Goal: Transaction & Acquisition: Purchase product/service

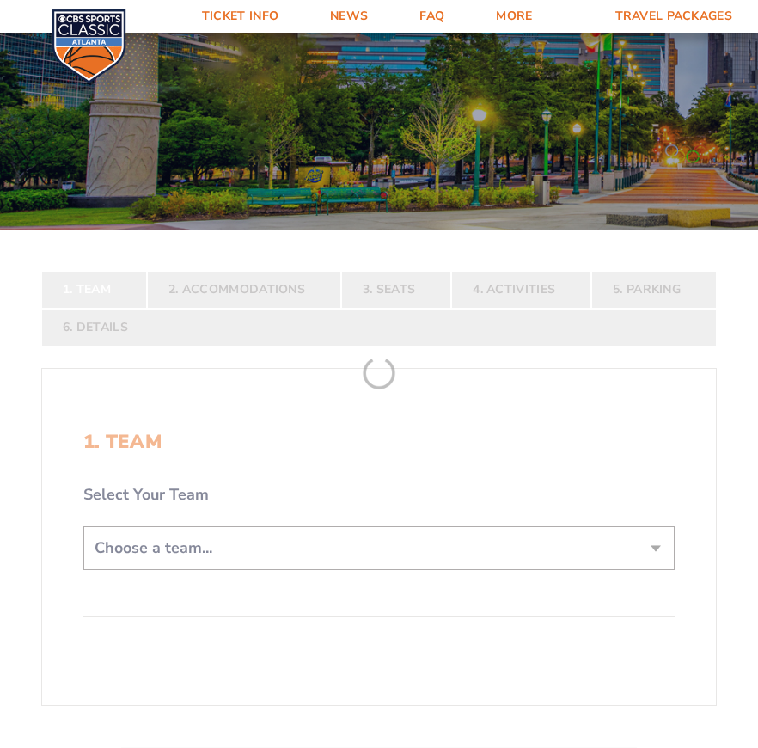
scroll to position [430, 0]
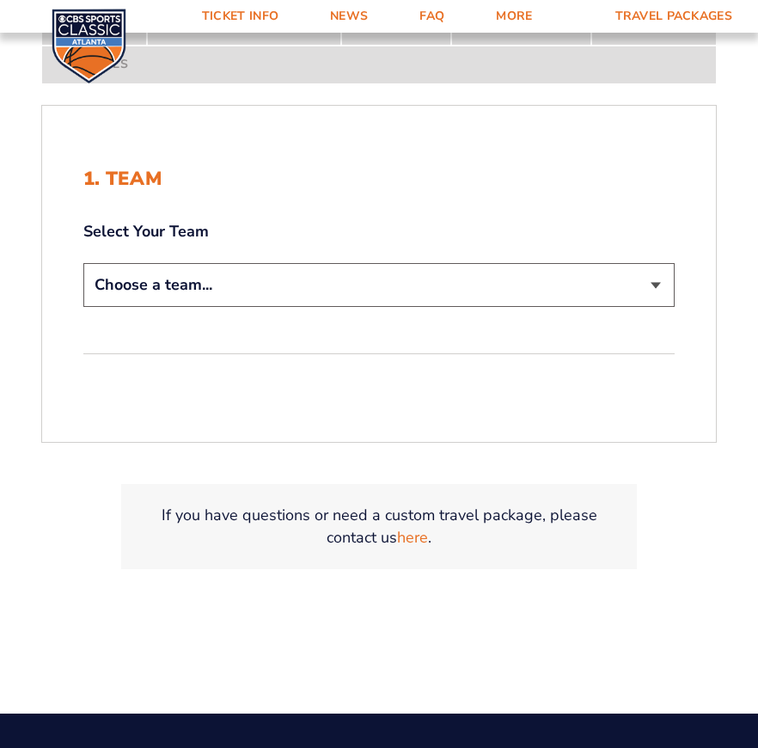
click at [175, 300] on select "Choose a team... Kentucky Wildcats Ohio State Buckeyes North Carolina Tar Heels…" at bounding box center [379, 285] width 592 height 44
select select "12956"
click at [83, 263] on select "Choose a team... Kentucky Wildcats Ohio State Buckeyes North Carolina Tar Heels…" at bounding box center [379, 285] width 592 height 44
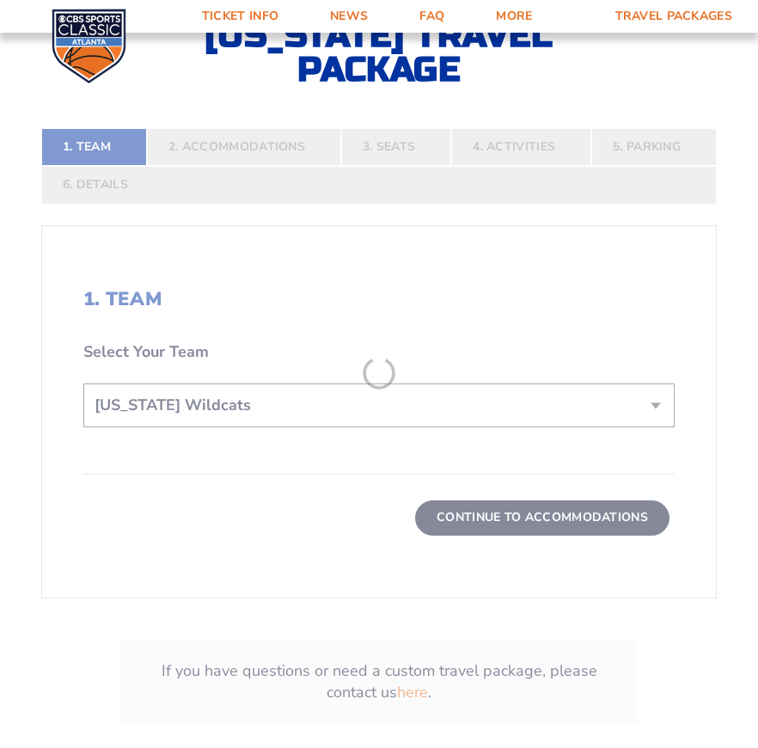
scroll to position [550, 0]
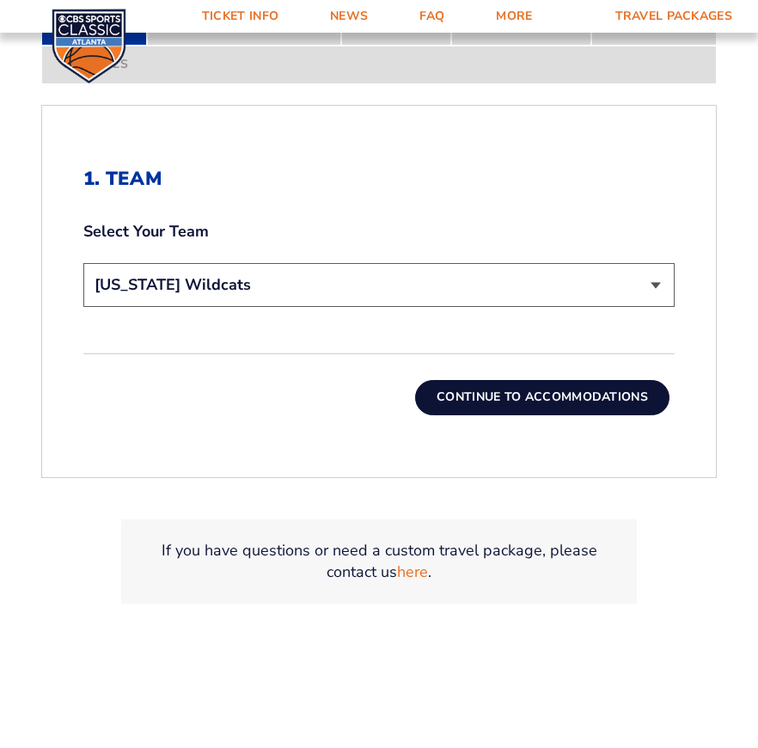
click at [485, 393] on button "Continue To Accommodations" at bounding box center [542, 397] width 255 height 34
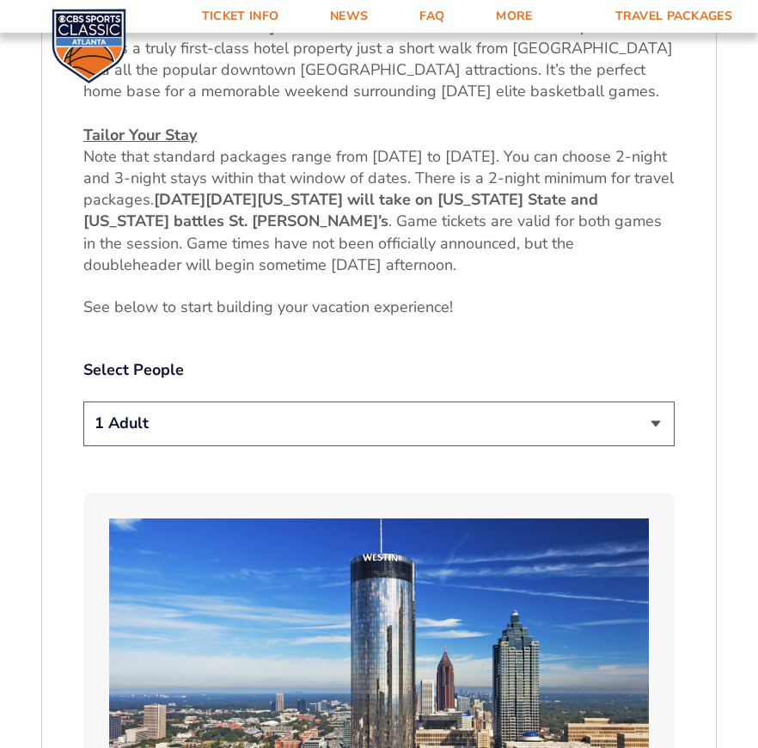
scroll to position [955, 0]
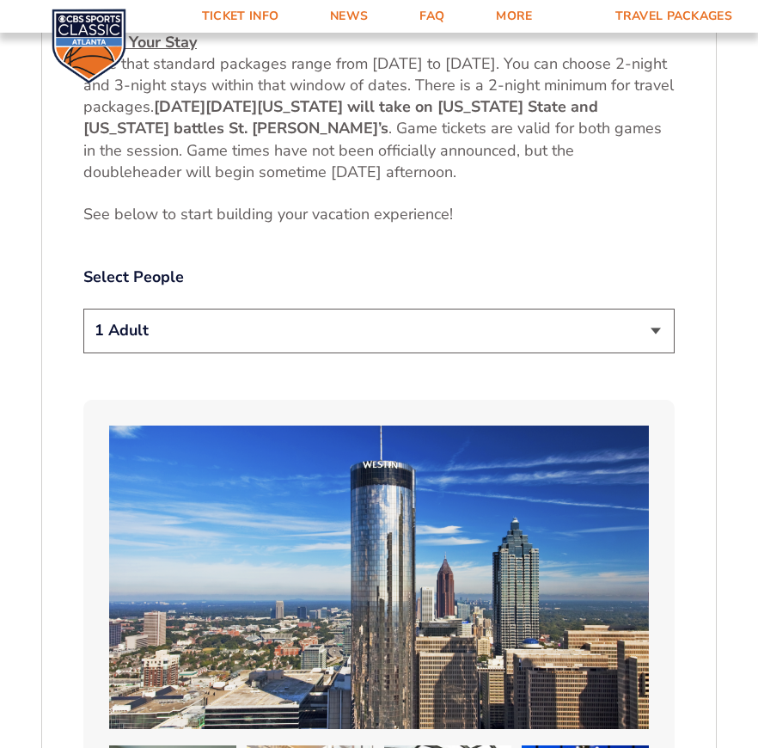
click at [193, 309] on select "1 Adult 2 Adults 3 Adults 4 Adults 2 Adults + 1 Child 2 Adults + 2 Children 2 A…" at bounding box center [379, 331] width 592 height 44
click at [191, 309] on select "1 Adult 2 Adults 3 Adults 4 Adults 2 Adults + 1 Child 2 Adults + 2 Children 2 A…" at bounding box center [379, 331] width 592 height 44
select select "2 Adults"
click at [83, 309] on select "1 Adult 2 Adults 3 Adults 4 Adults 2 Adults + 1 Child 2 Adults + 2 Children 2 A…" at bounding box center [379, 331] width 592 height 44
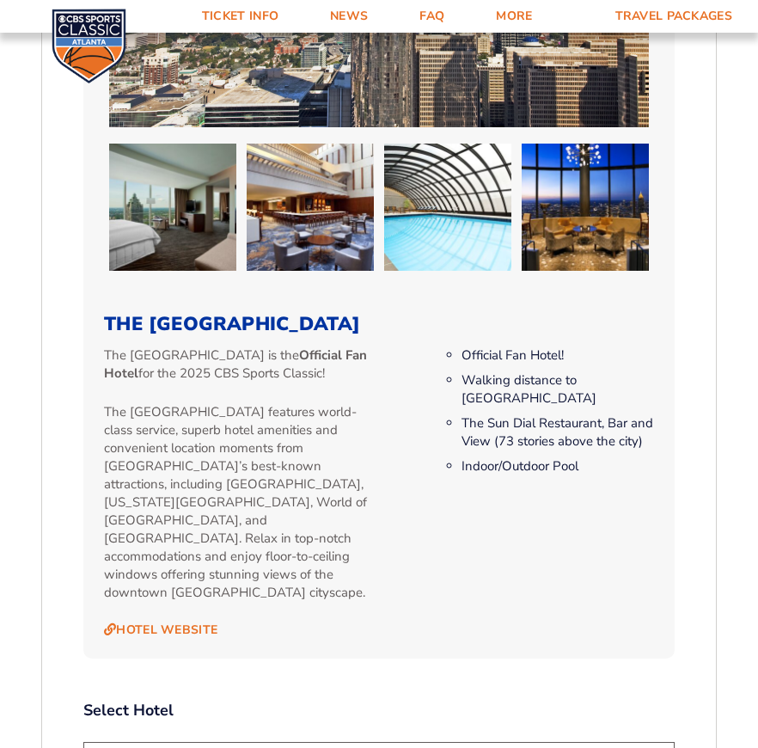
scroll to position [1901, 0]
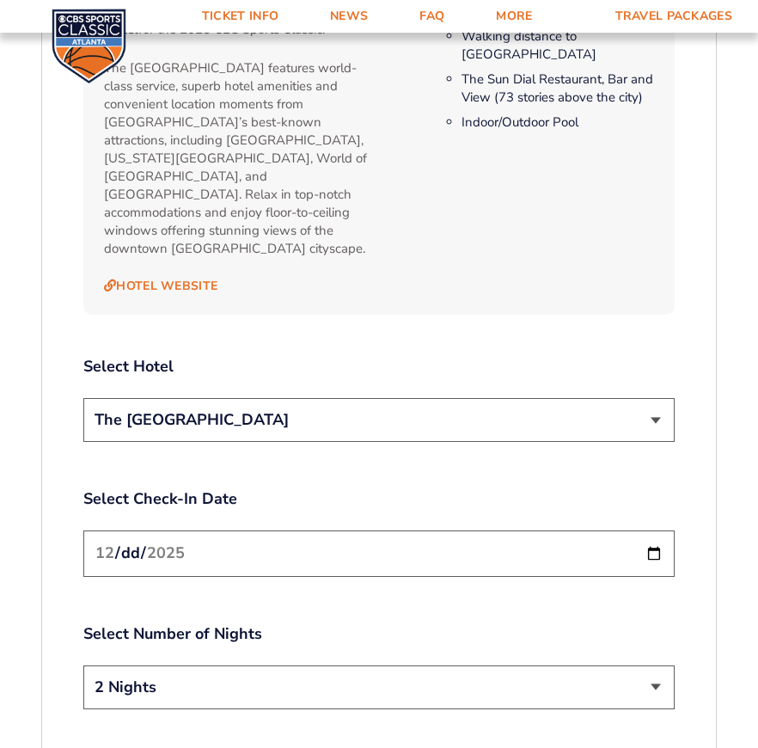
click at [228, 398] on select "The [GEOGRAPHIC_DATA]" at bounding box center [379, 420] width 592 height 44
click at [230, 398] on select "The [GEOGRAPHIC_DATA]" at bounding box center [379, 420] width 592 height 44
click at [210, 666] on select "2 Nights 3 Nights" at bounding box center [379, 688] width 592 height 44
select select "3 Nights"
click at [83, 666] on select "2 Nights 3 Nights" at bounding box center [379, 688] width 592 height 44
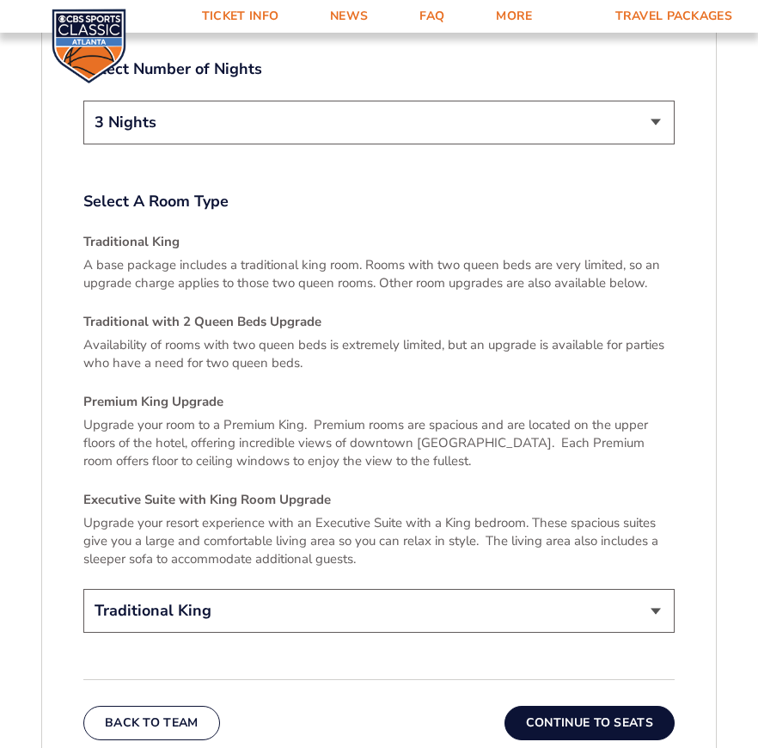
scroll to position [2503, 0]
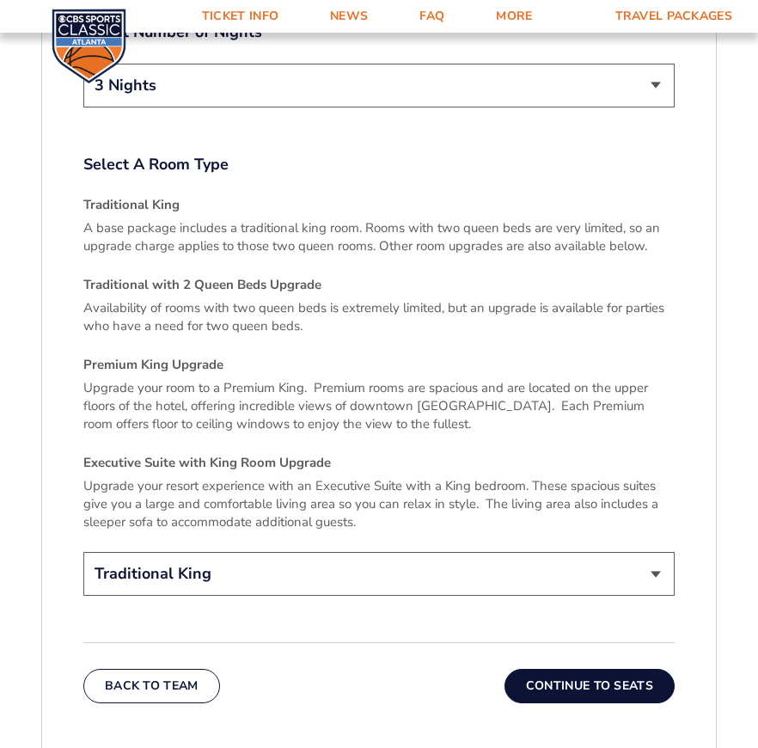
click at [537, 669] on button "Continue To Seats" at bounding box center [590, 686] width 170 height 34
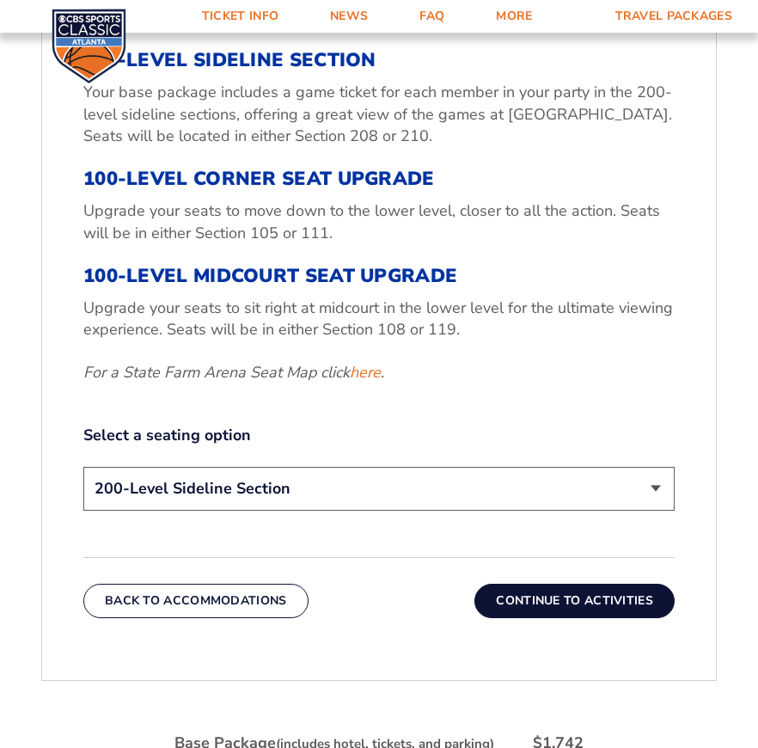
scroll to position [783, 0]
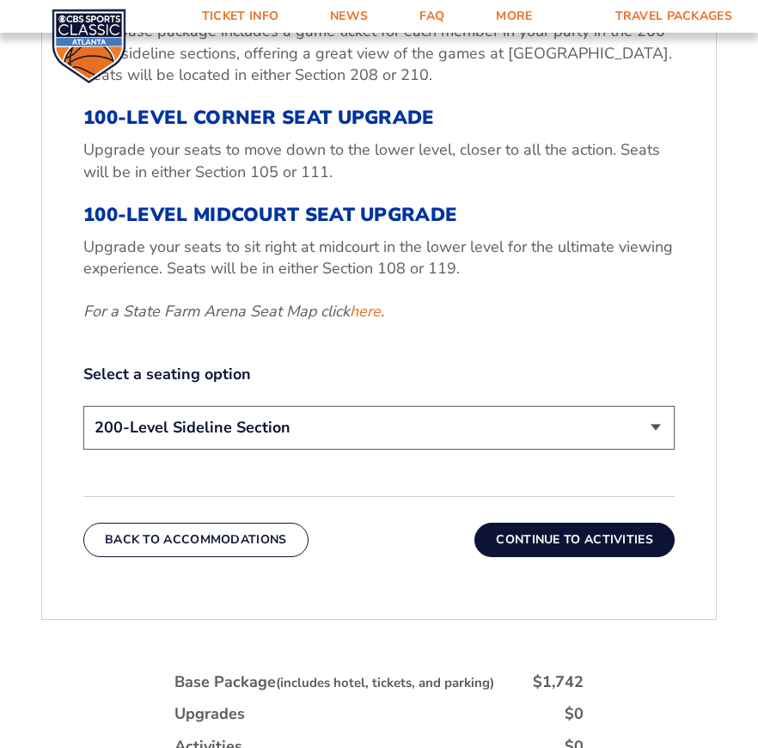
click at [266, 435] on select "200-Level Sideline Section 100-Level Corner Seat Upgrade (+$120 per person) 100…" at bounding box center [379, 428] width 592 height 44
select select "100-Level Midcourt Seat Upgrade"
click at [83, 406] on select "200-Level Sideline Section 100-Level Corner Seat Upgrade (+$120 per person) 100…" at bounding box center [379, 428] width 592 height 44
click at [544, 529] on button "Continue To Activities" at bounding box center [575, 540] width 200 height 34
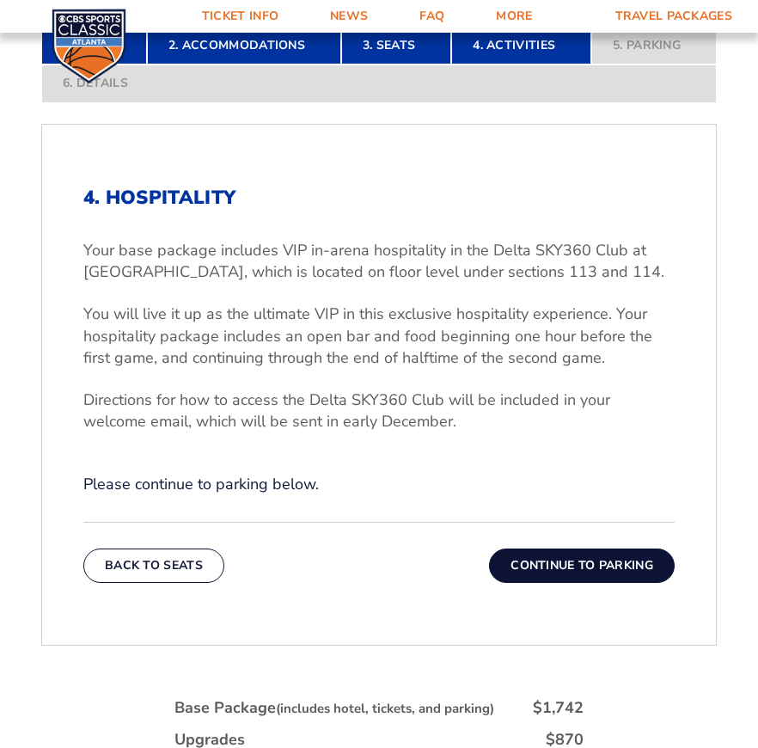
scroll to position [869, 0]
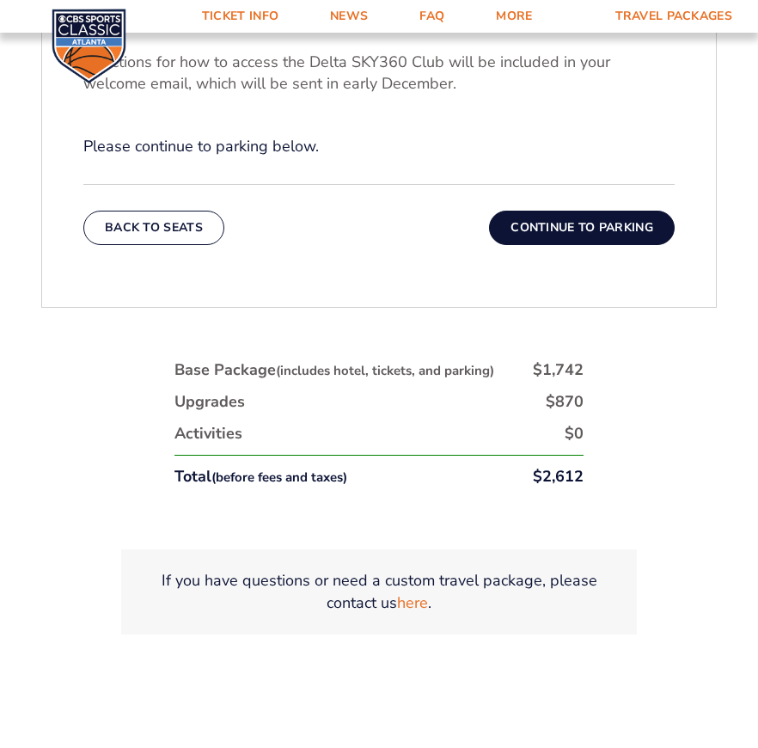
click at [553, 235] on button "Continue To Parking" at bounding box center [582, 228] width 186 height 34
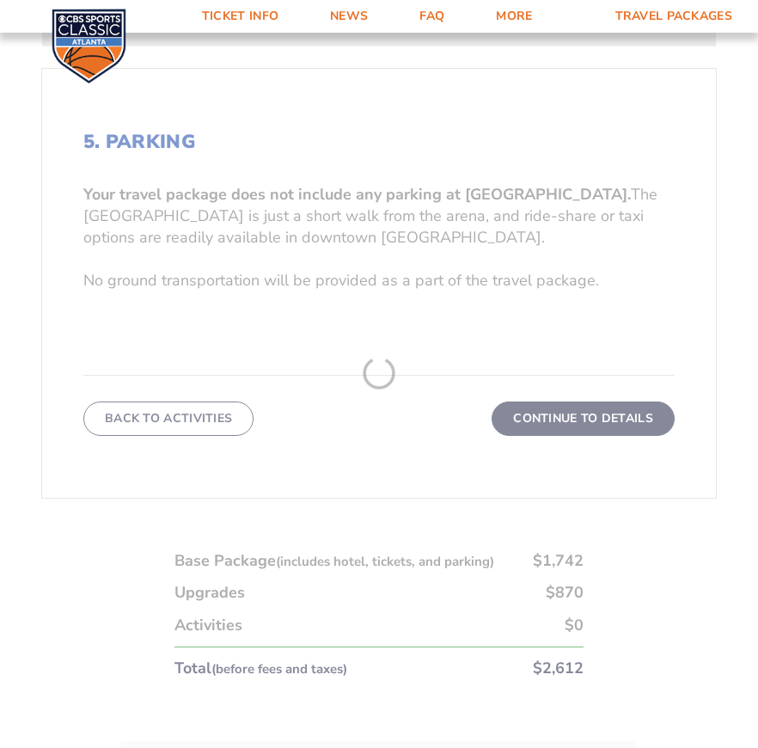
scroll to position [611, 0]
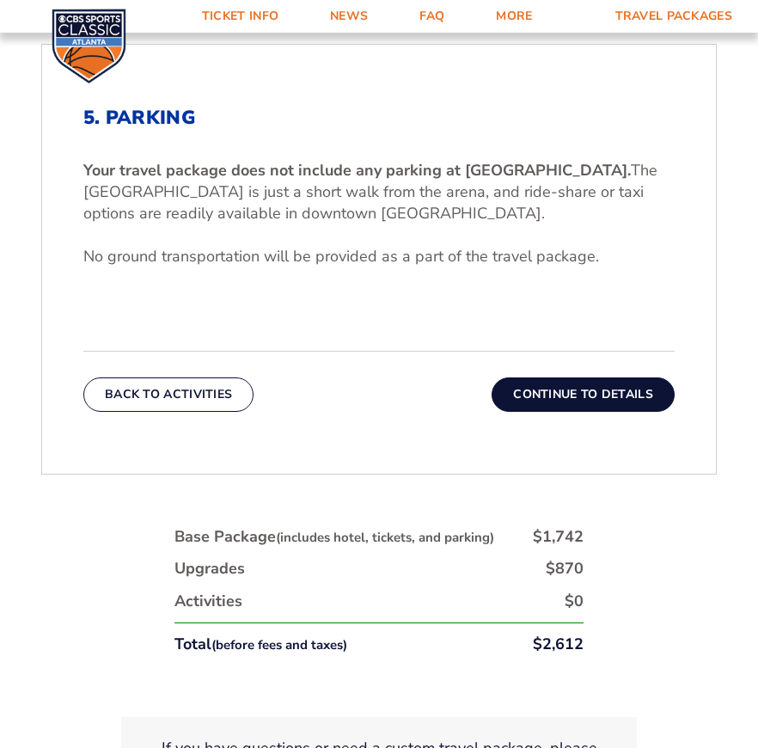
click at [570, 397] on button "Continue To Details" at bounding box center [583, 395] width 183 height 34
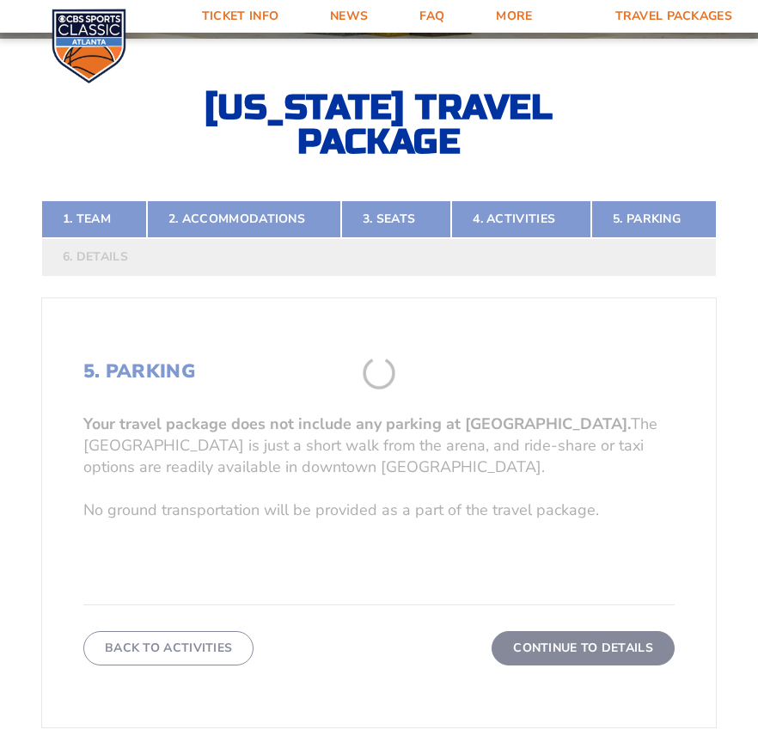
scroll to position [353, 0]
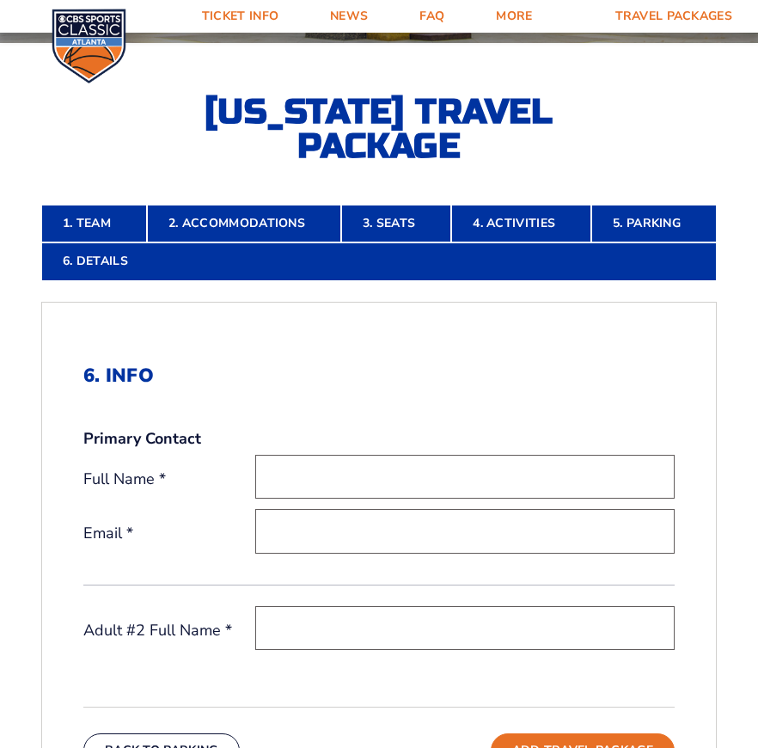
click at [378, 474] on input "text" at bounding box center [465, 477] width 420 height 44
type input "[PERSON_NAME]"
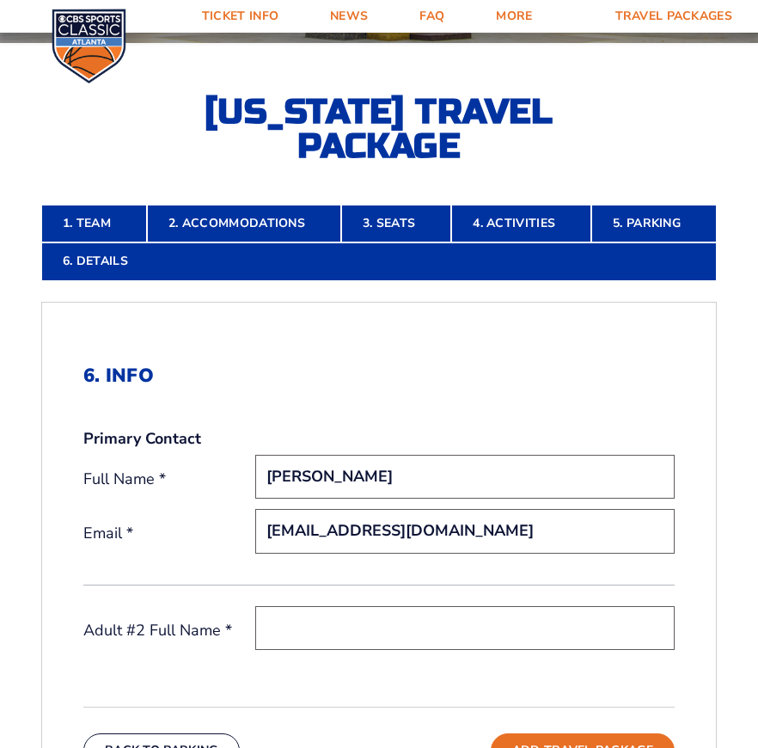
type input "[EMAIL_ADDRESS][DOMAIN_NAME]"
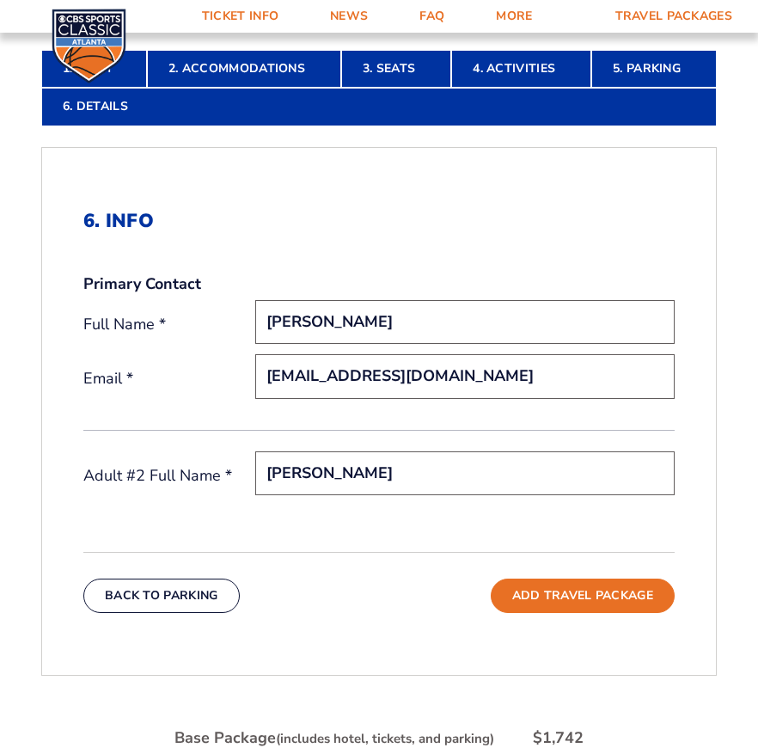
scroll to position [783, 0]
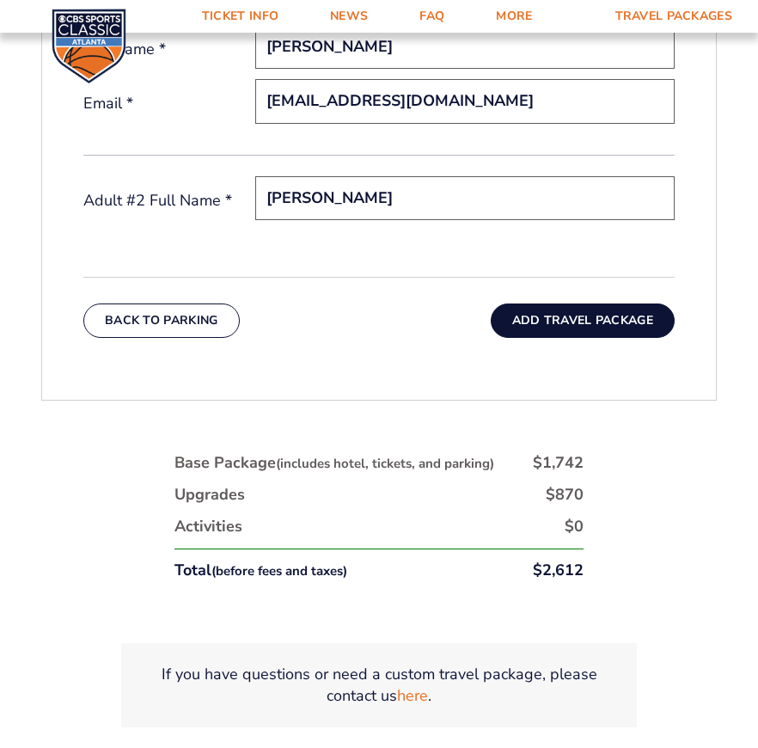
type input "[PERSON_NAME]"
click at [547, 316] on button "Add Travel Package" at bounding box center [583, 321] width 184 height 34
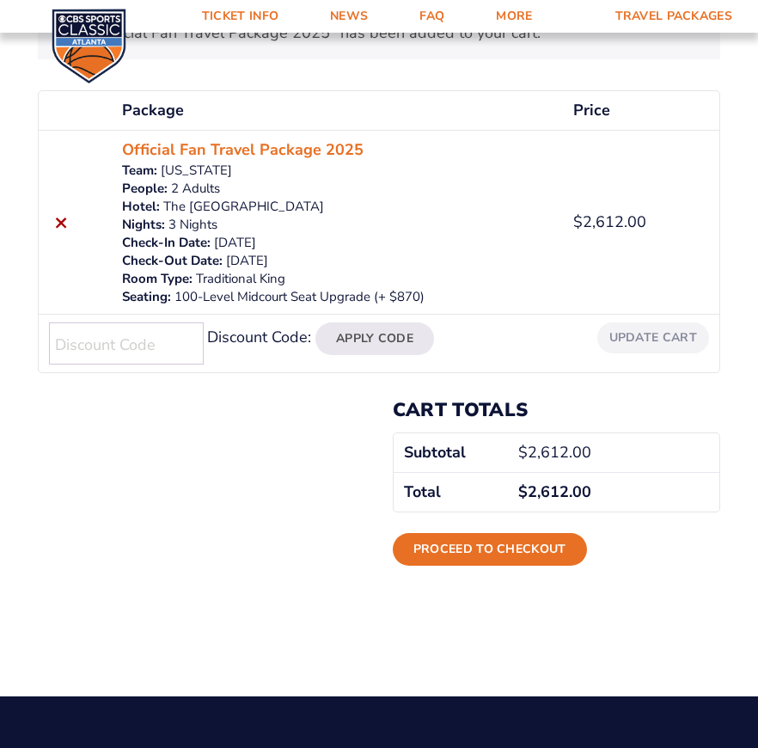
scroll to position [344, 0]
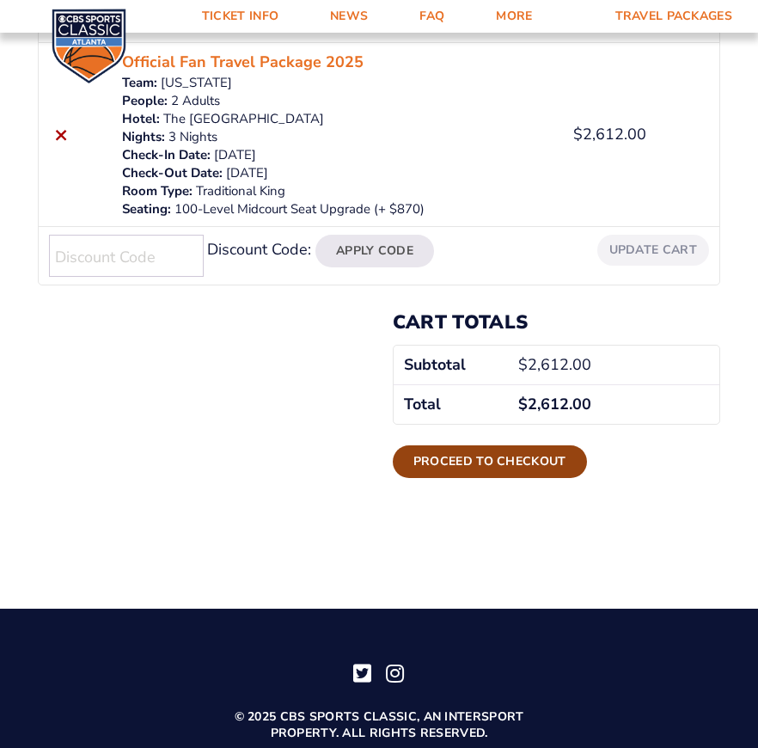
click at [450, 454] on link "Proceed to checkout" at bounding box center [490, 461] width 194 height 33
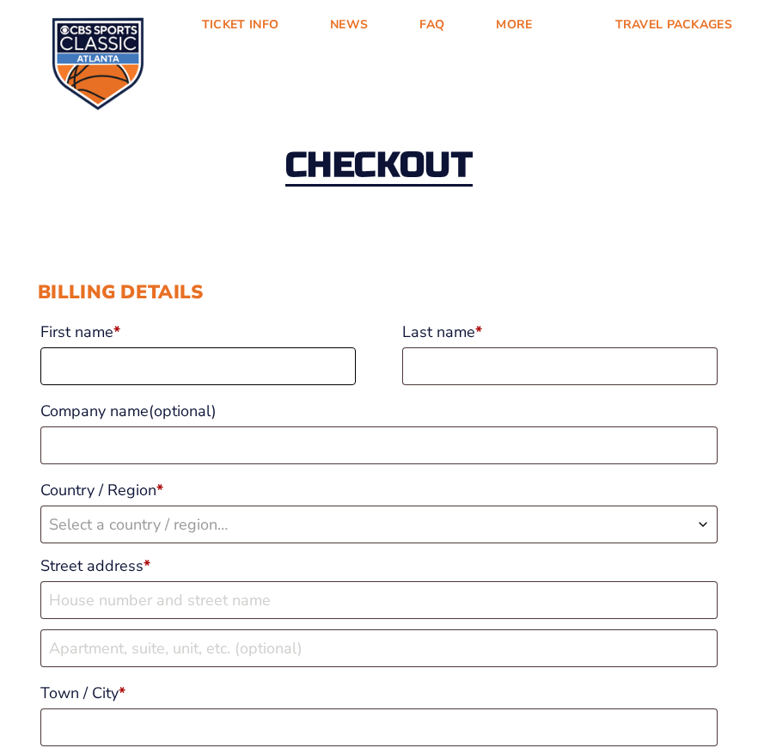
click at [175, 361] on input "First name *" at bounding box center [198, 366] width 316 height 38
type input "Perry"
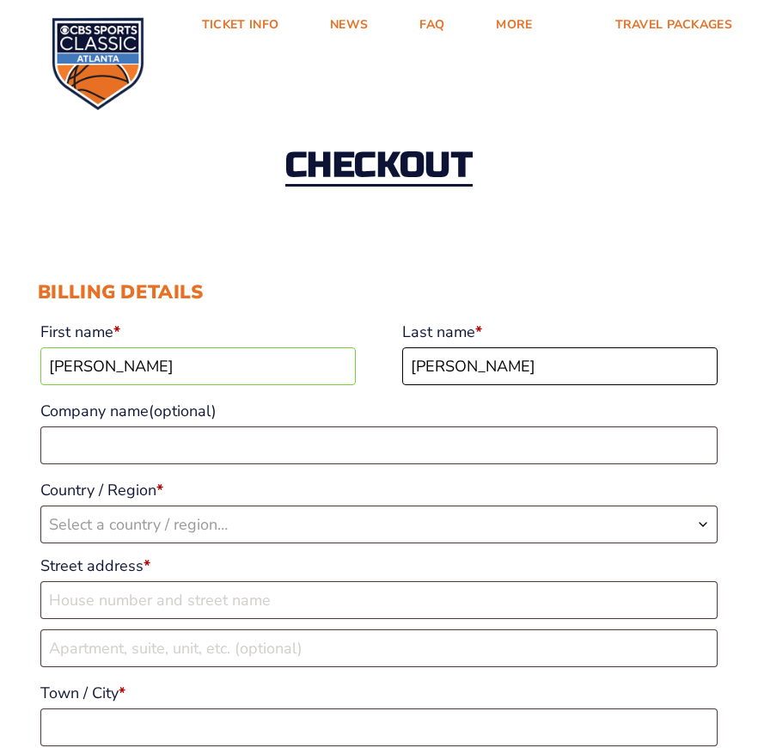
type input "Whittaker"
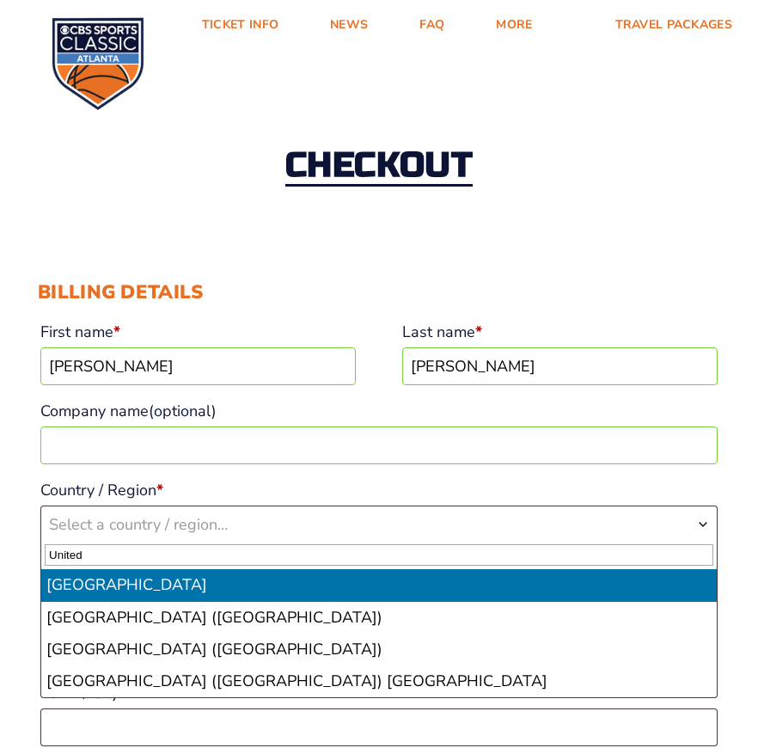
type input "United"
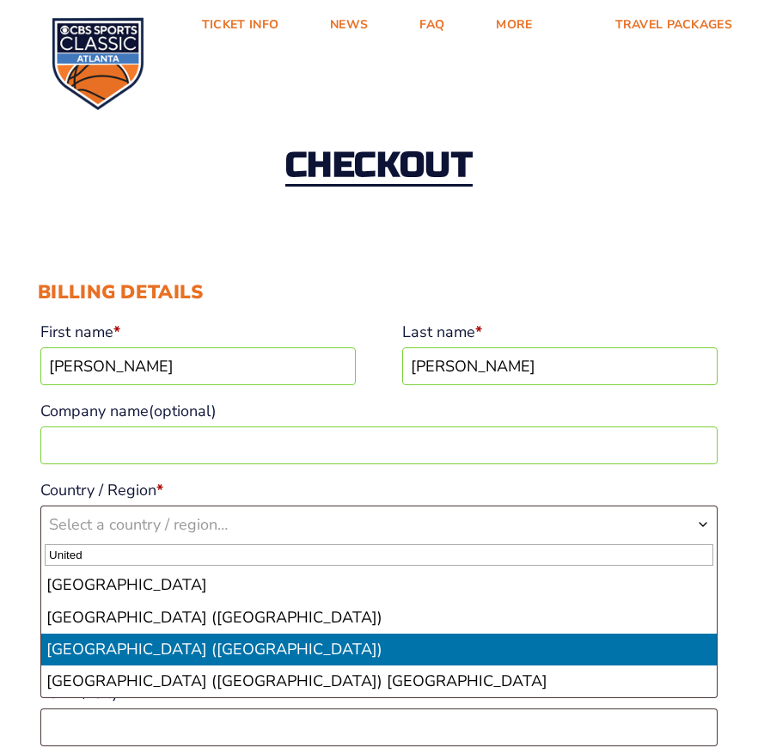
select select "US"
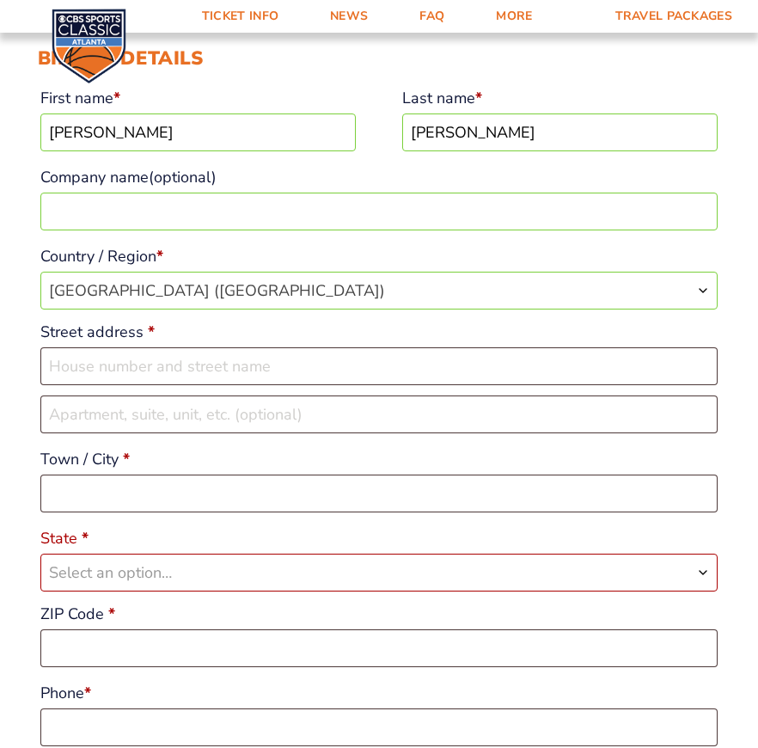
scroll to position [258, 0]
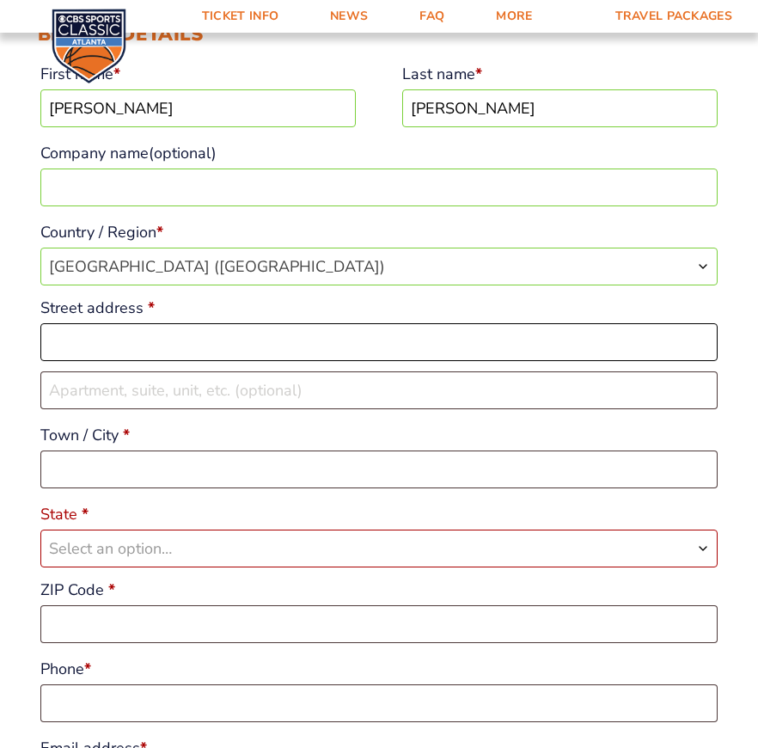
click at [97, 344] on input "Street address *" at bounding box center [379, 342] width 678 height 38
type input "[STREET_ADDRESS][PERSON_NAME]"
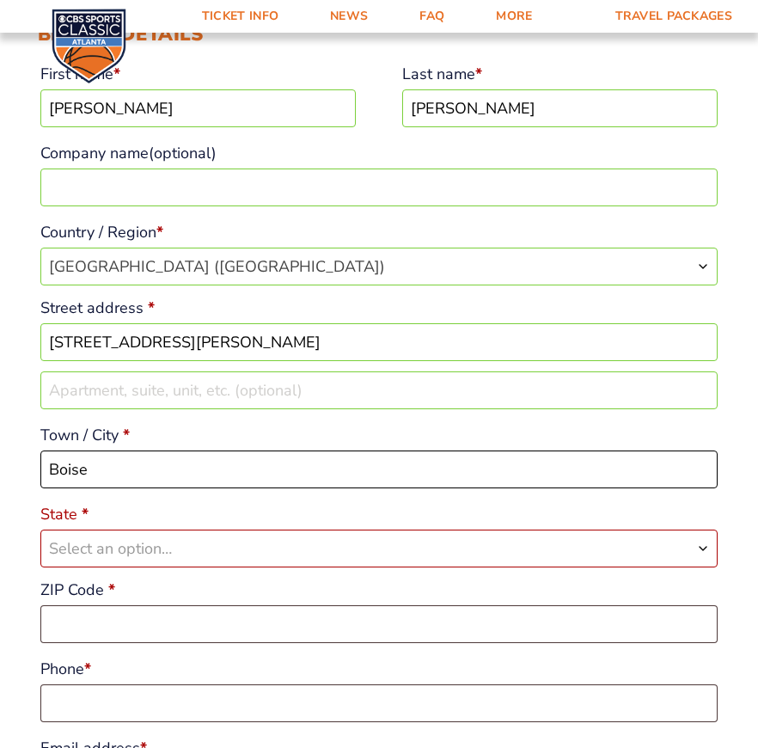
type input "Boise"
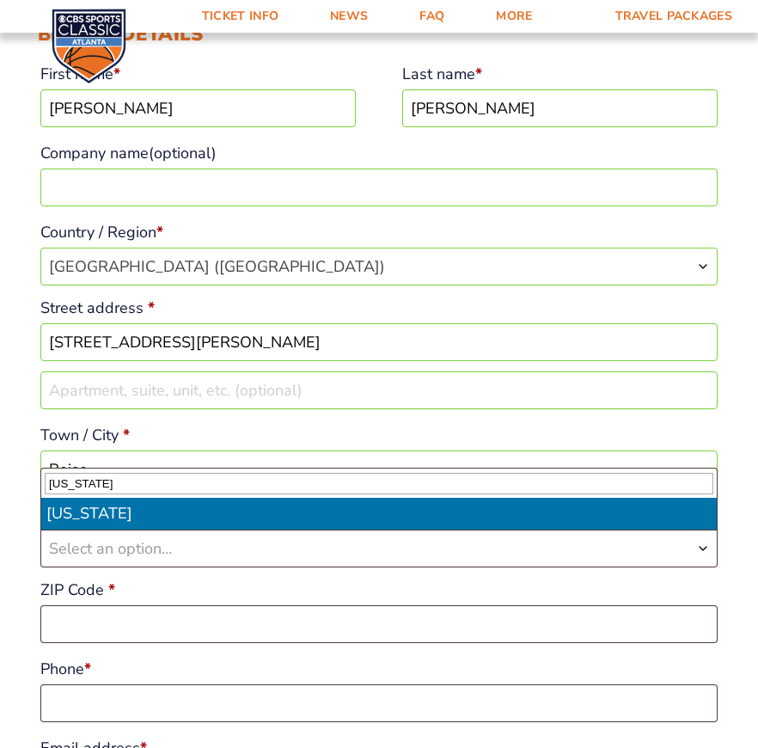
type input "Idaho"
select select "ID"
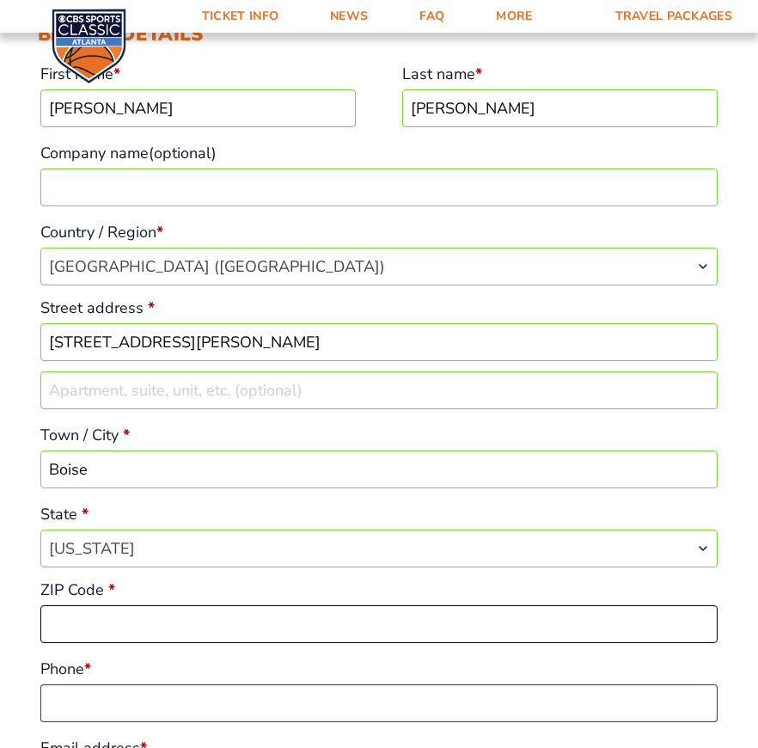
click at [94, 617] on input "ZIP Code *" at bounding box center [379, 624] width 678 height 38
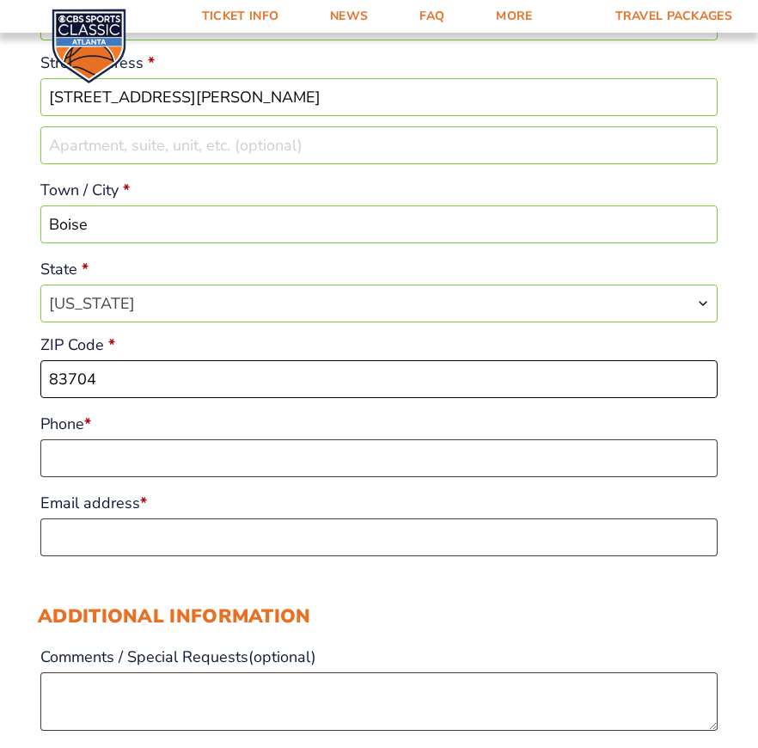
scroll to position [516, 0]
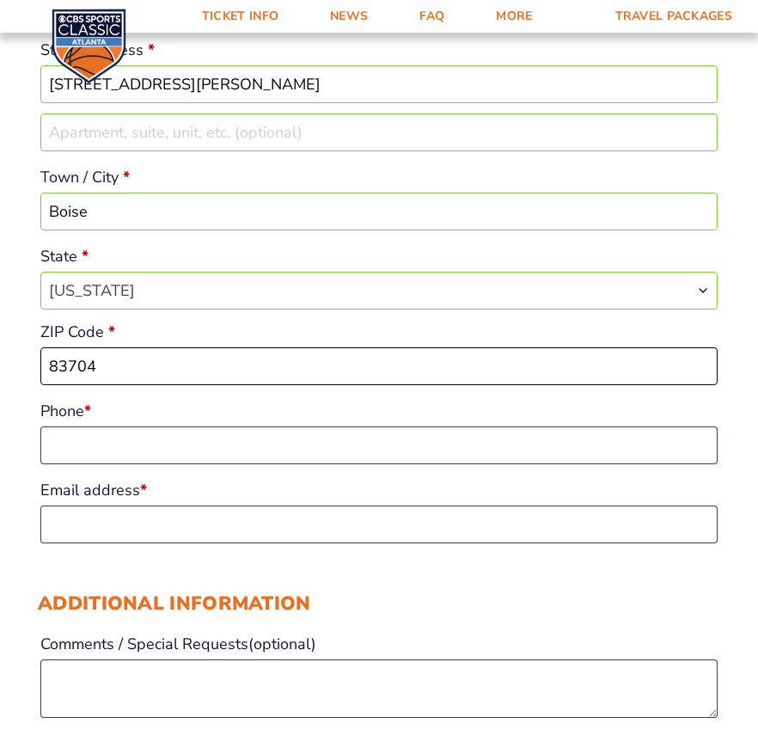
type input "83704"
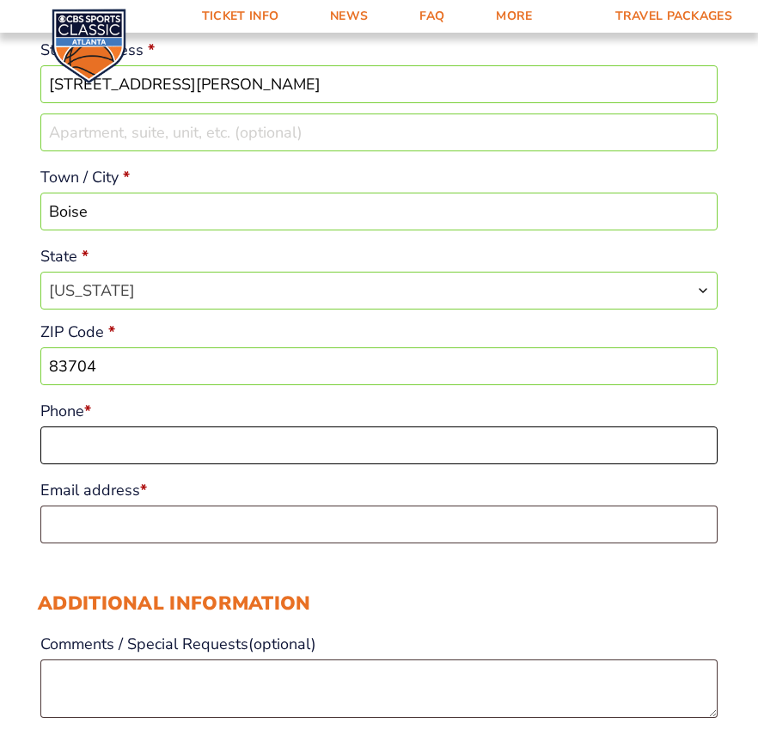
click at [123, 443] on input "Phone *" at bounding box center [379, 446] width 678 height 38
type input "2083778566"
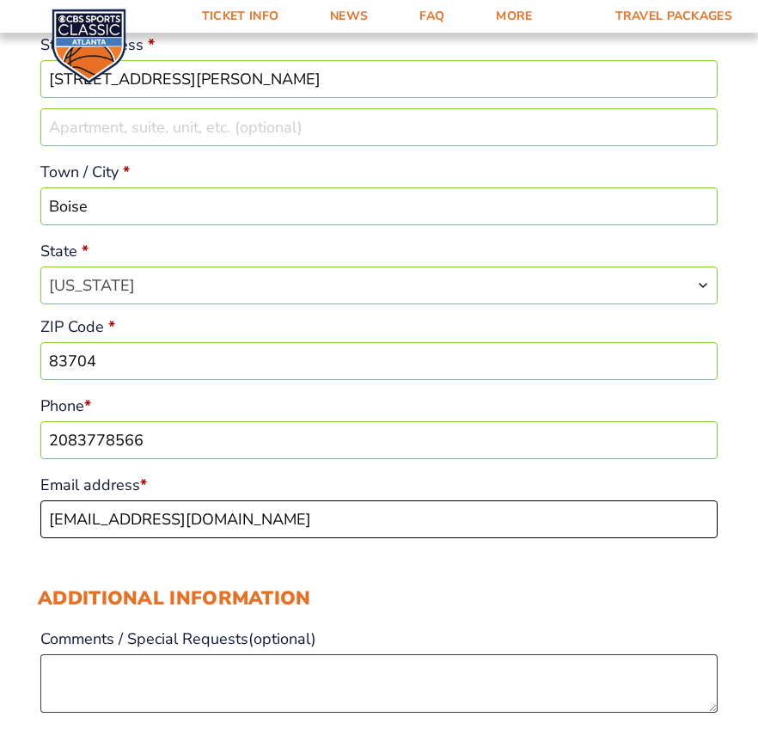
scroll to position [774, 0]
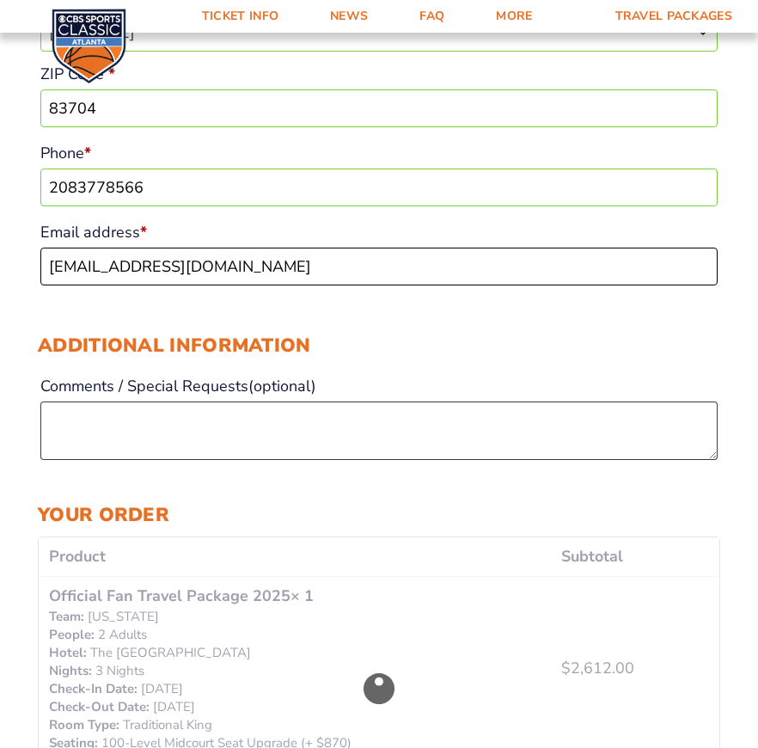
type input "[EMAIL_ADDRESS][DOMAIN_NAME]"
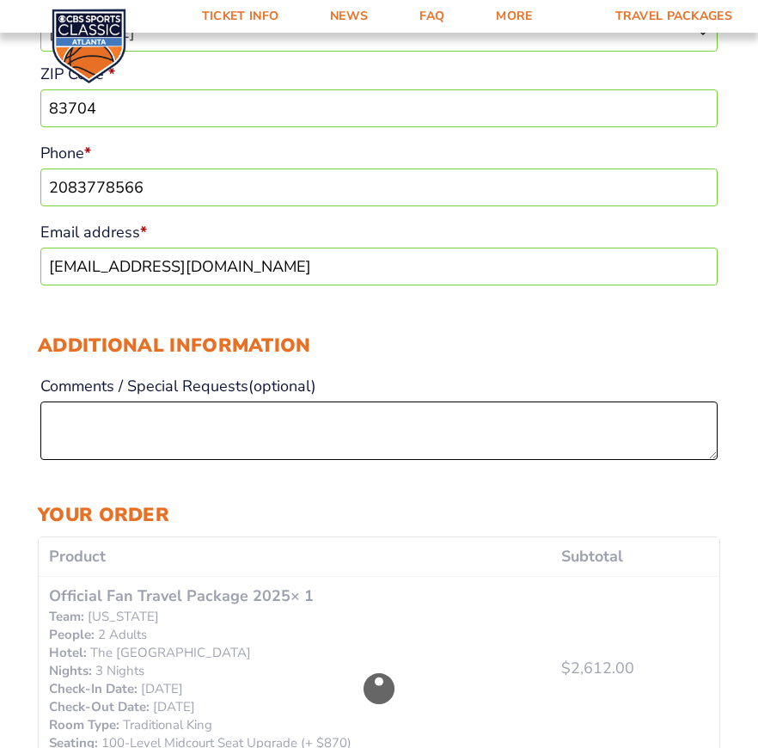
click at [134, 427] on textarea "Comments / Special Requests (optional)" at bounding box center [379, 431] width 678 height 58
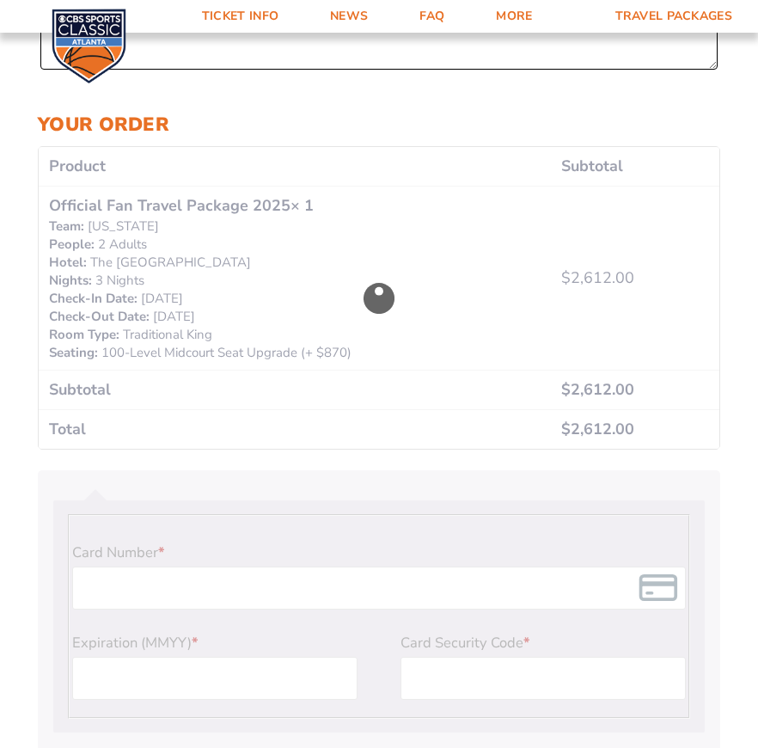
scroll to position [1204, 0]
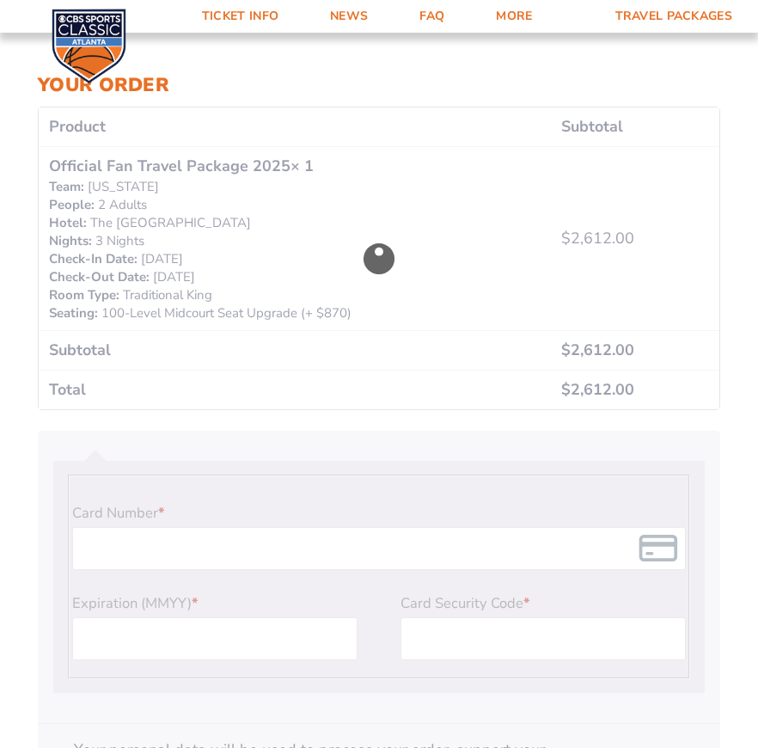
click at [188, 283] on div "Checkout" at bounding box center [379, 258] width 681 height 302
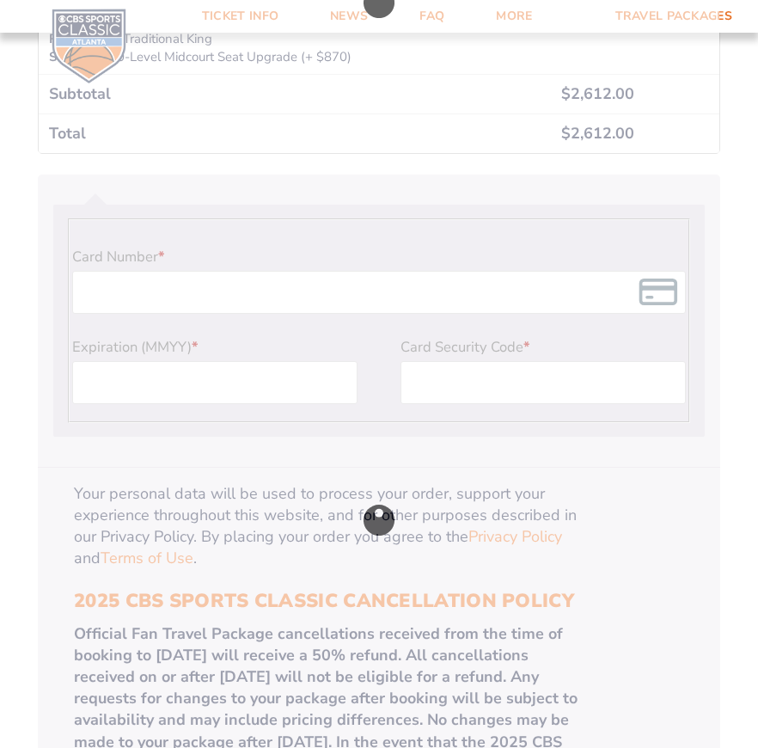
scroll to position [1462, 0]
click at [171, 292] on div "Checkout" at bounding box center [379, 518] width 683 height 691
click at [171, 291] on div "Checkout" at bounding box center [379, 518] width 683 height 691
click at [171, 295] on div "Checkout" at bounding box center [379, 518] width 683 height 691
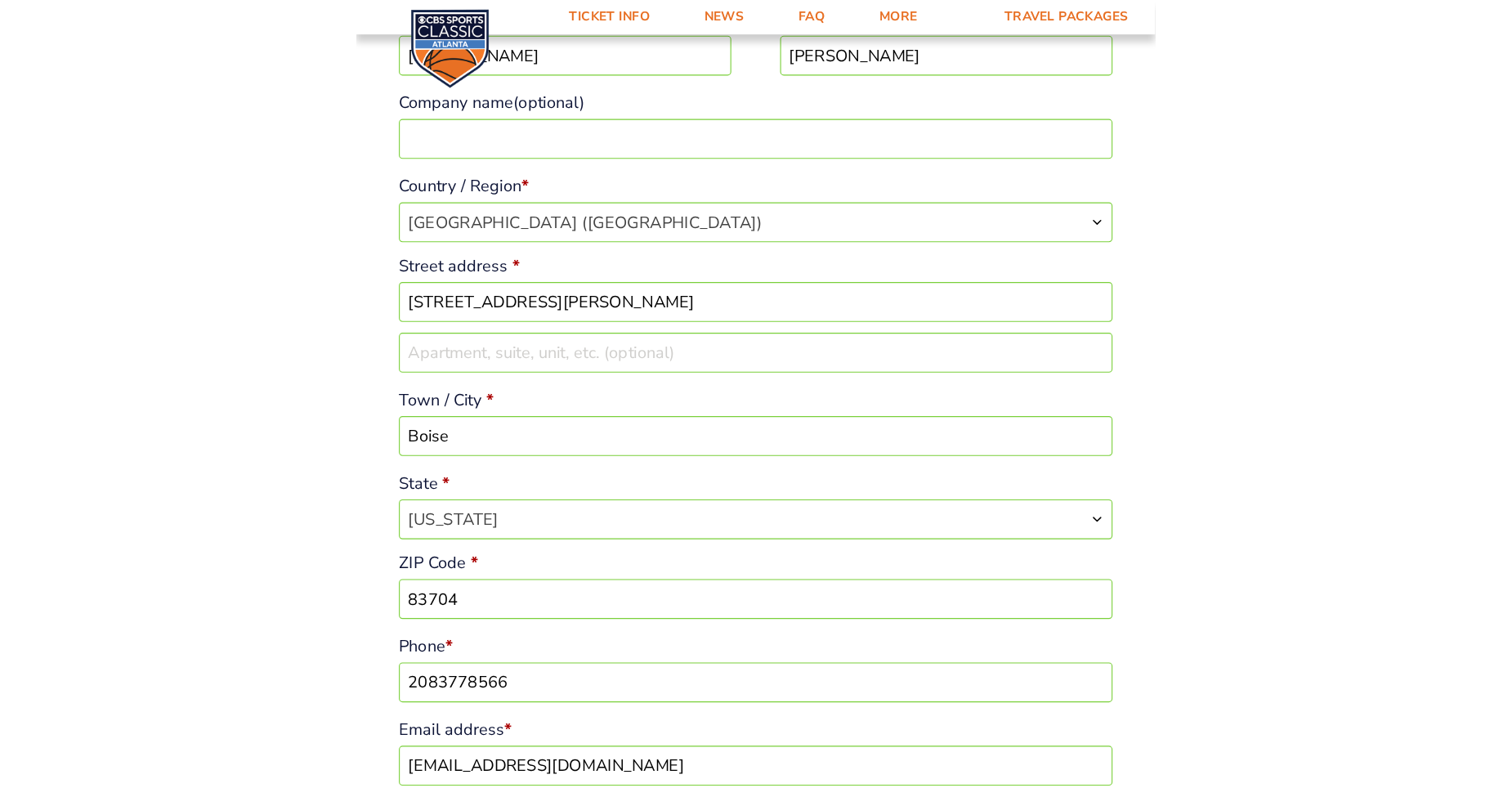
scroll to position [0, 0]
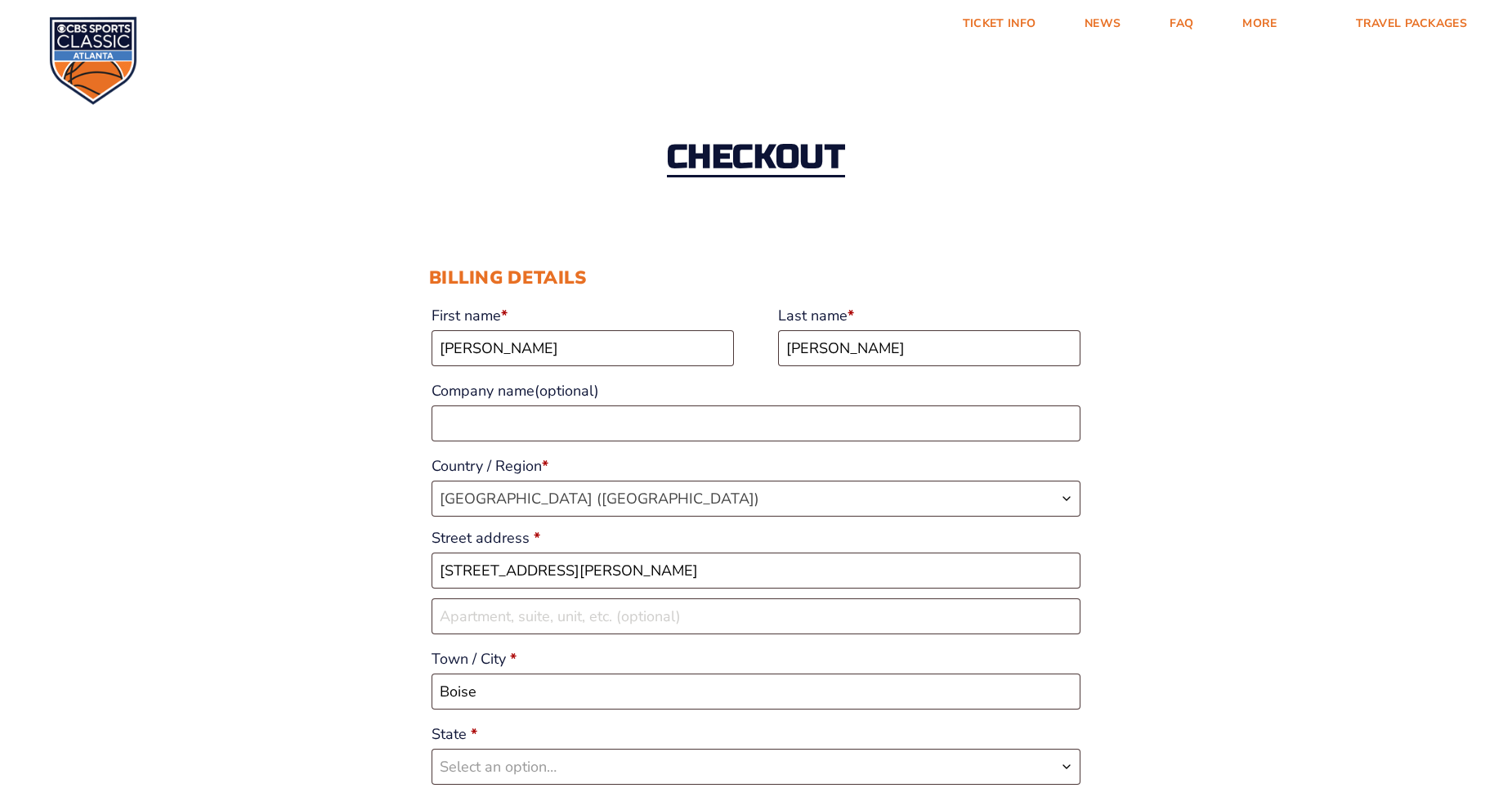
select select "ID"
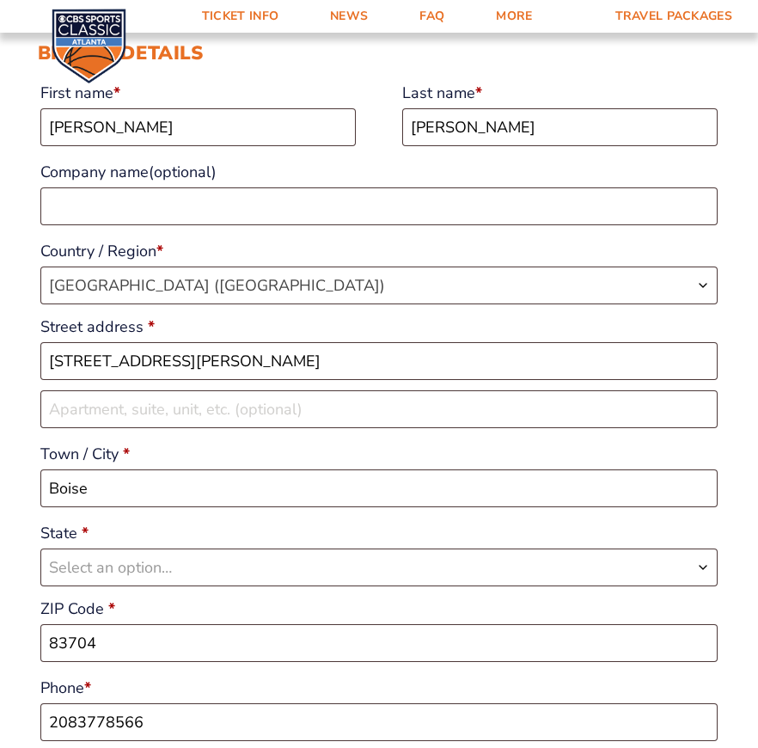
scroll to position [602, 0]
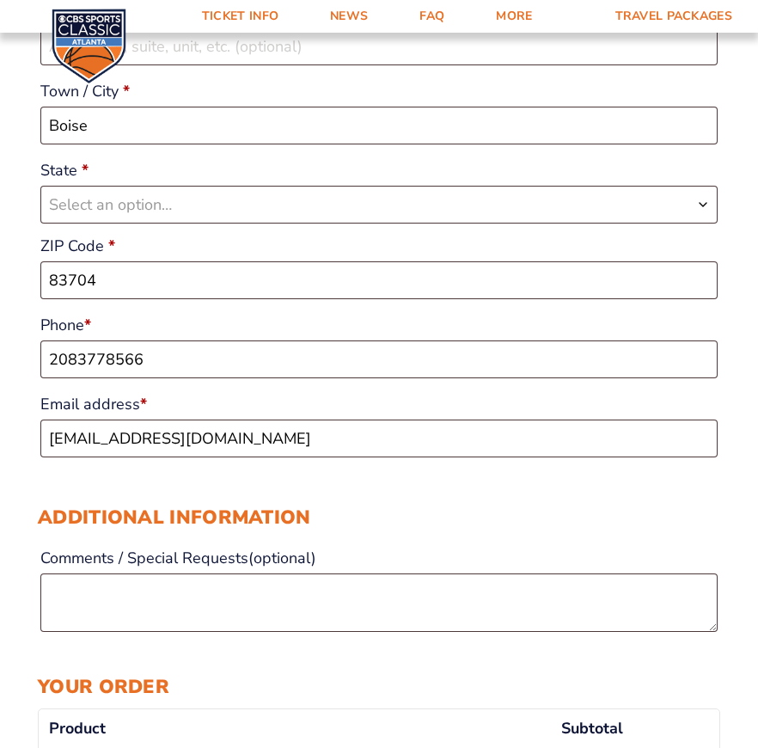
click at [140, 204] on span "Select an option…" at bounding box center [110, 204] width 123 height 21
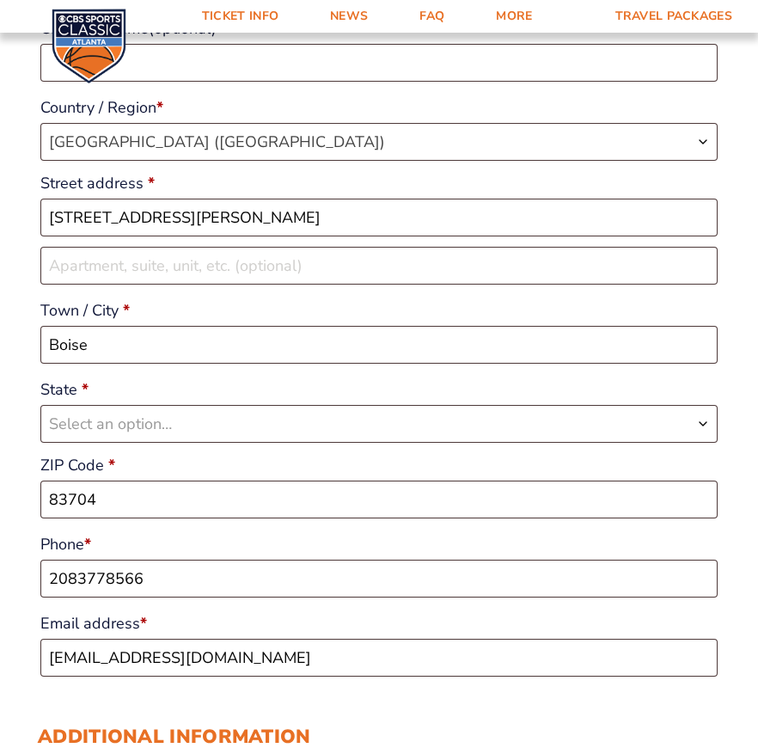
scroll to position [344, 0]
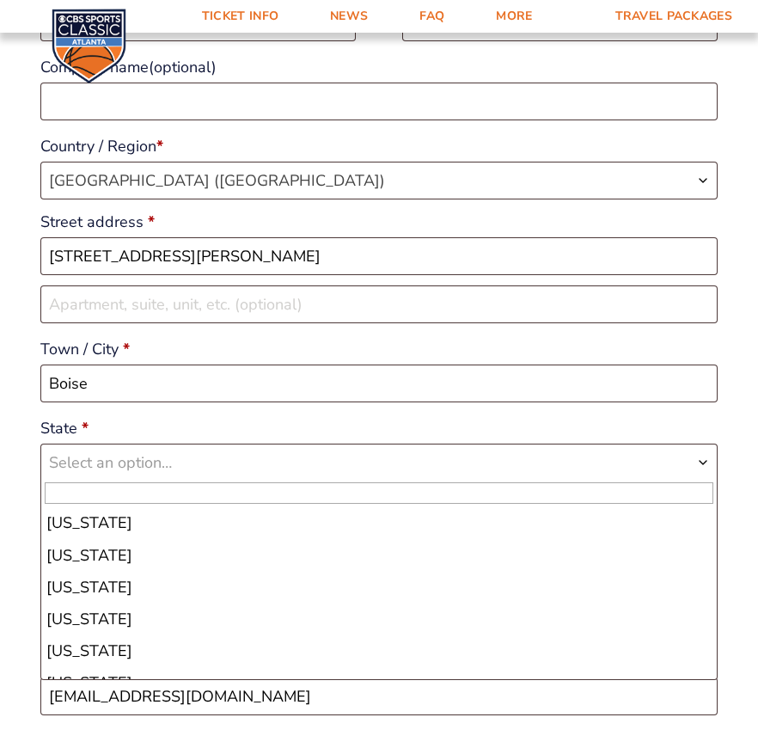
click at [427, 469] on span "Select an option…" at bounding box center [379, 463] width 676 height 36
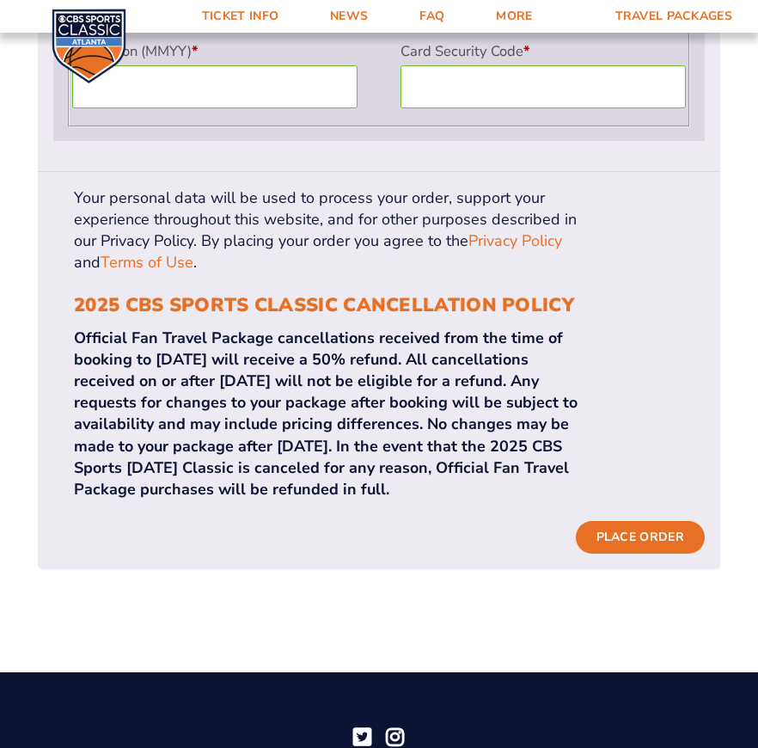
scroll to position [1806, 0]
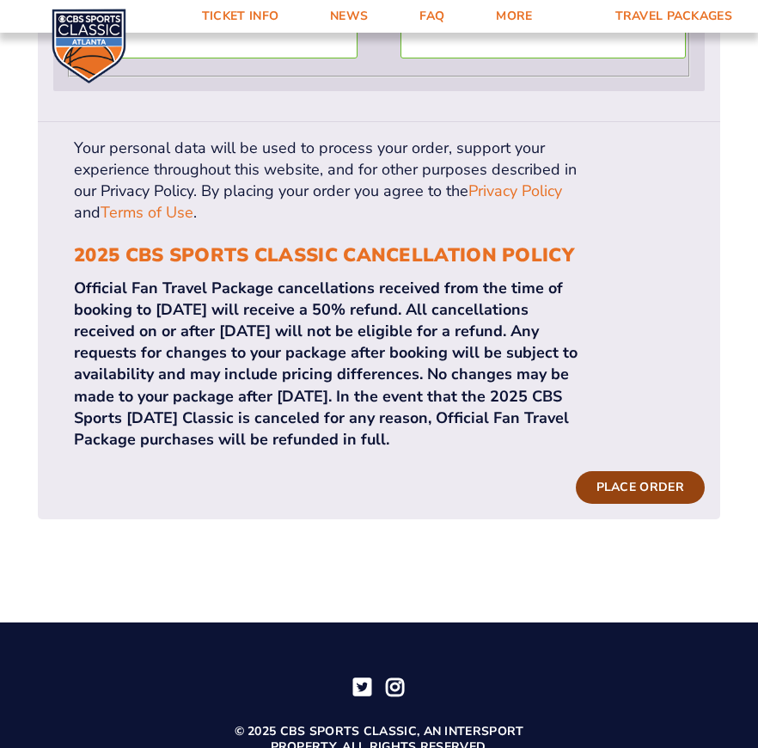
click at [634, 503] on button "Place order" at bounding box center [640, 487] width 129 height 33
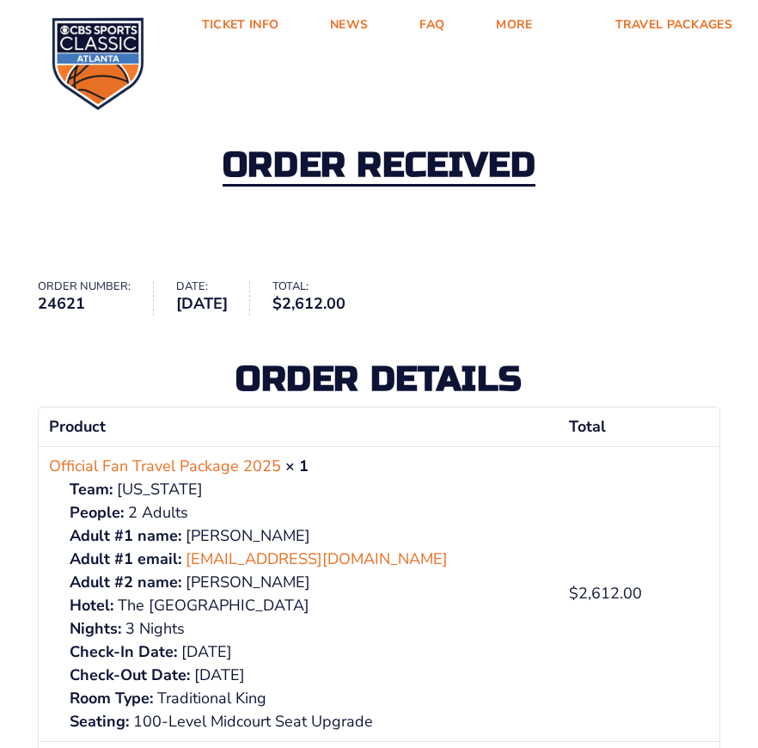
click at [89, 175] on div "Order received" at bounding box center [379, 167] width 758 height 187
click at [80, 261] on div "Order received Order number: 24621 Date: [DATE] Total: $ 2,612.00 Order details…" at bounding box center [379, 556] width 758 height 965
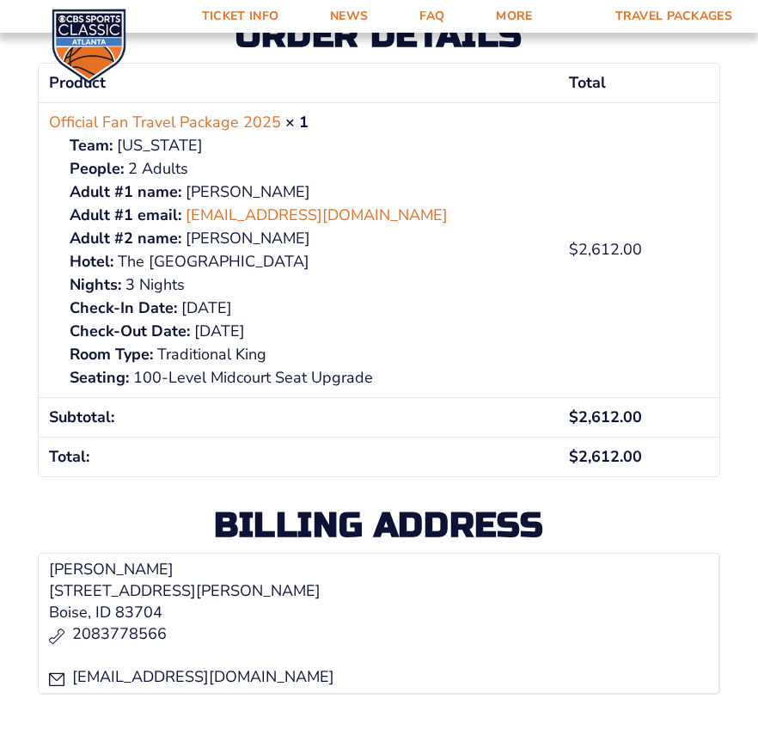
scroll to position [86, 0]
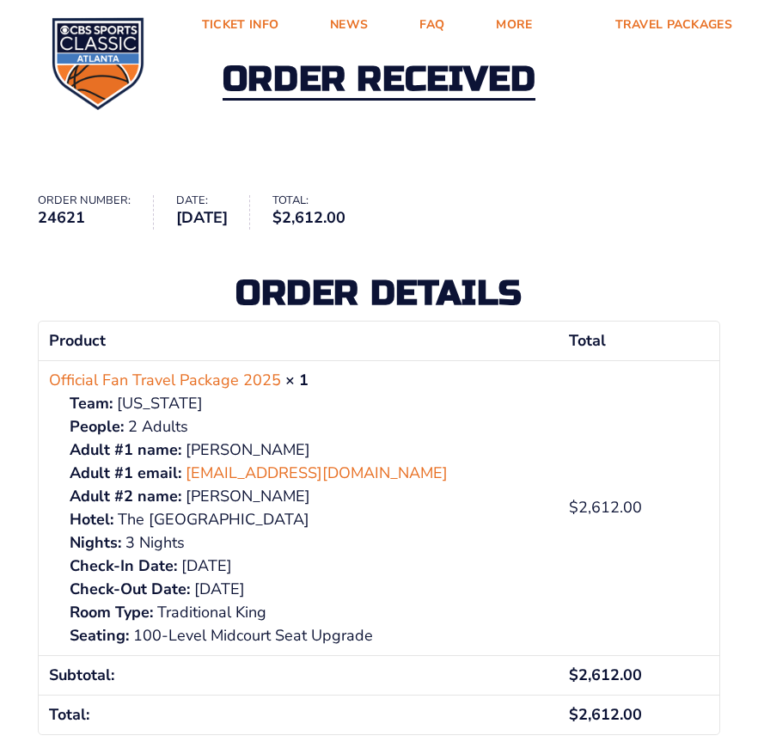
click at [470, 174] on div "Order received" at bounding box center [379, 81] width 758 height 187
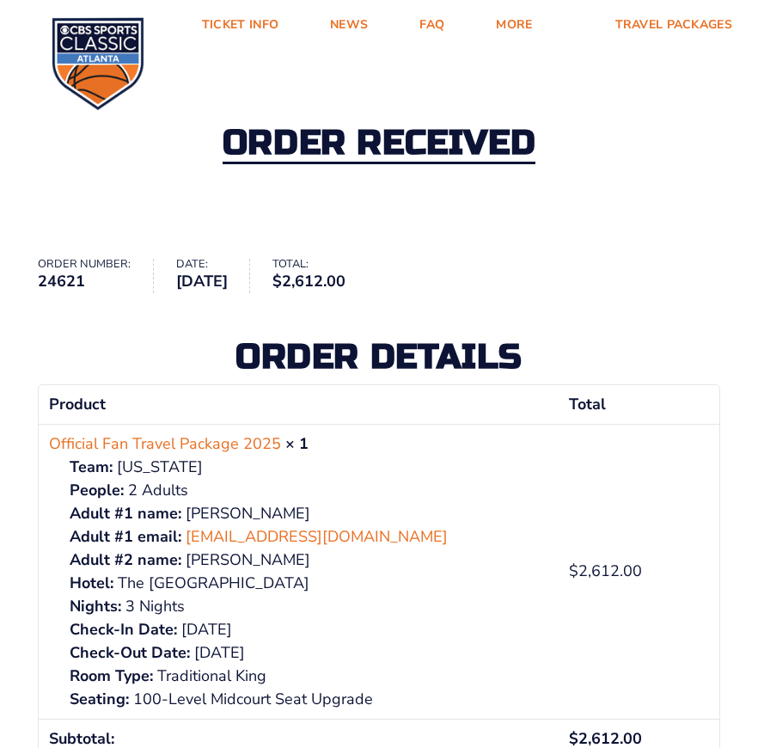
scroll to position [0, 0]
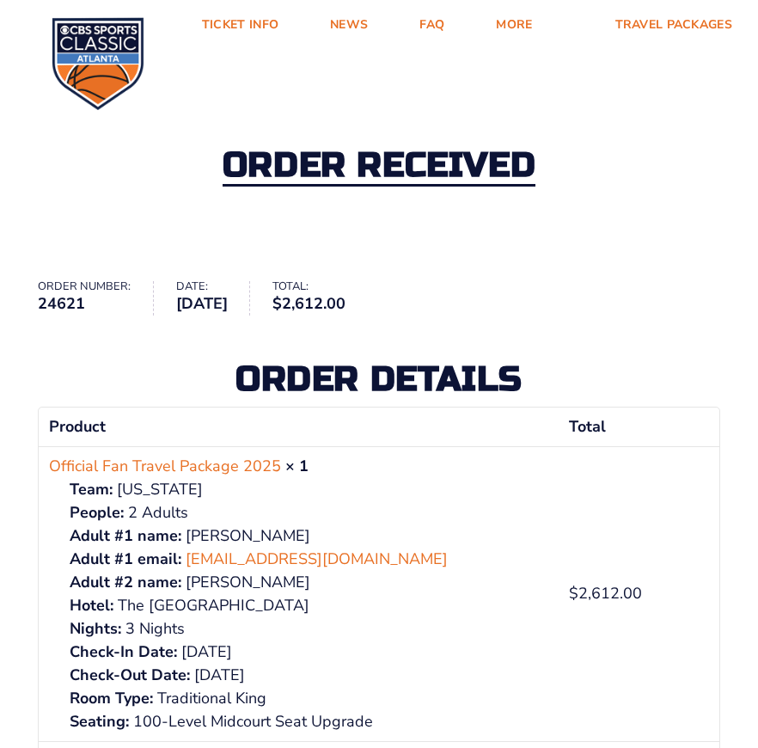
click at [249, 276] on div "Order received Order number: 24621 Date: [DATE] Total: $ 2,612.00 Order details…" at bounding box center [379, 556] width 758 height 965
